Goal: Information Seeking & Learning: Understand process/instructions

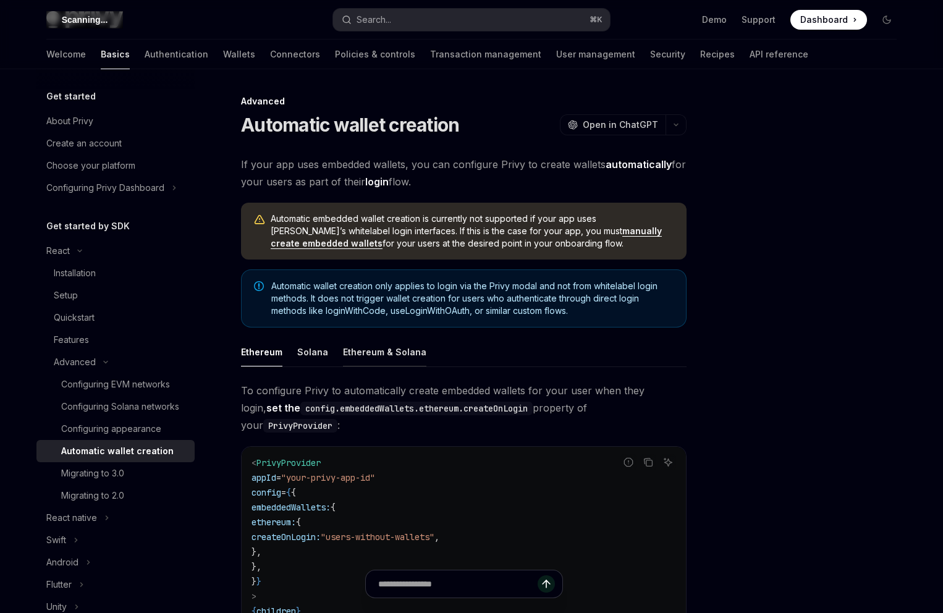
click at [358, 348] on div "Ethereum & Solana" at bounding box center [384, 351] width 83 height 29
type textarea "*"
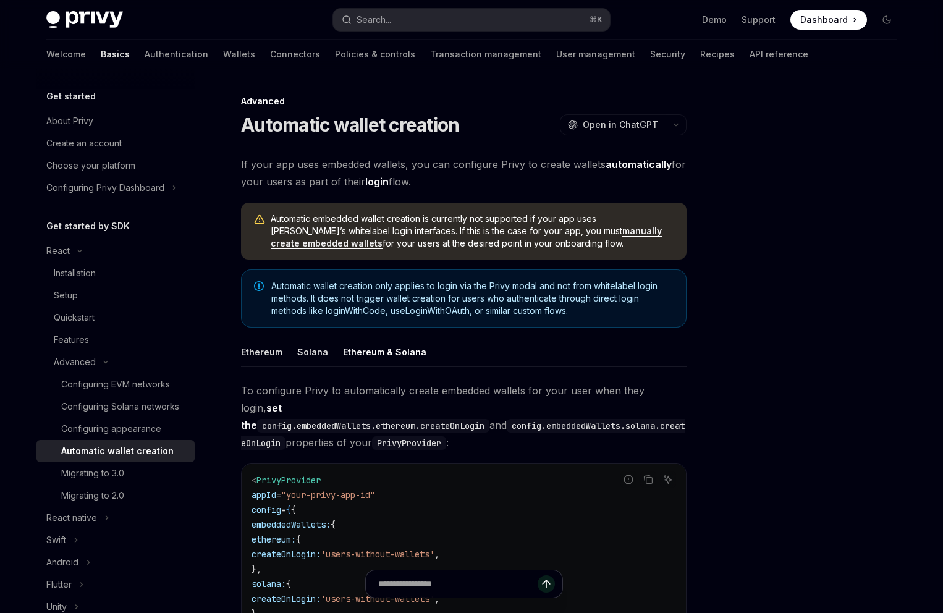
click at [230, 384] on div "Advanced Automatic wallet creation OpenAI Open in ChatGPT OpenAI Open in ChatGP…" at bounding box center [348, 509] width 682 height 830
click at [242, 387] on span "To configure Privy to automatically create embedded wallets for your user when …" at bounding box center [463, 416] width 445 height 69
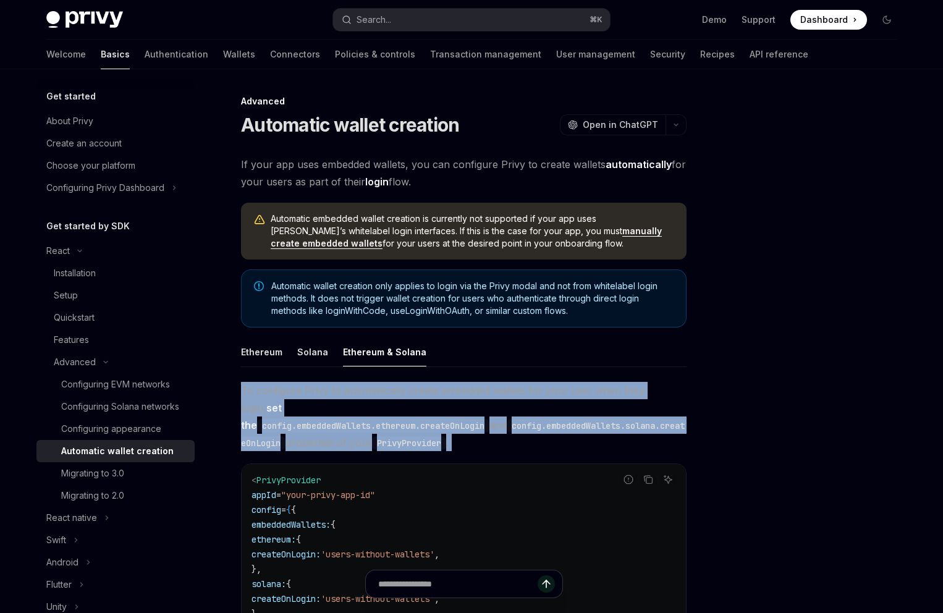
click at [242, 387] on span "To configure Privy to automatically create embedded wallets for your user when …" at bounding box center [463, 416] width 445 height 69
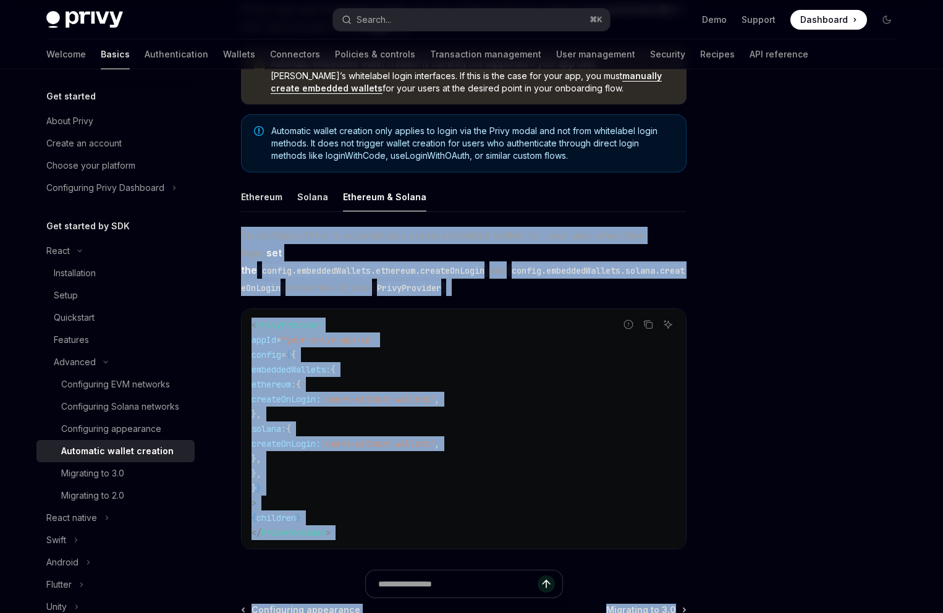
drag, startPoint x: 242, startPoint y: 387, endPoint x: 375, endPoint y: 607, distance: 256.7
click at [375, 610] on div "Advanced Automatic wallet creation OpenAI Open in ChatGPT OpenAI Open in ChatGP…" at bounding box center [348, 354] width 682 height 830
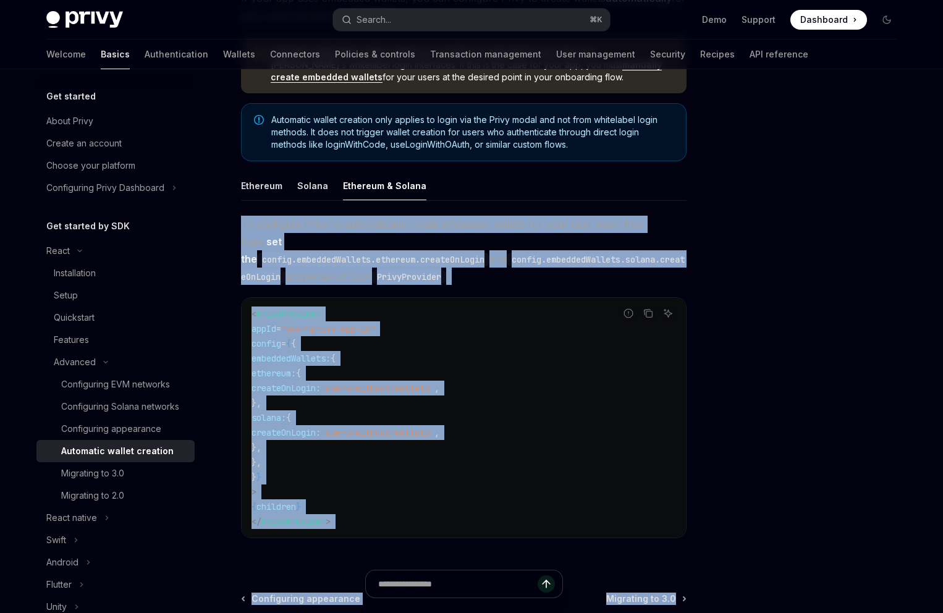
copy div "To configure Privy to automatically create embedded wallets for your user when …"
